Goal: Book appointment/travel/reservation

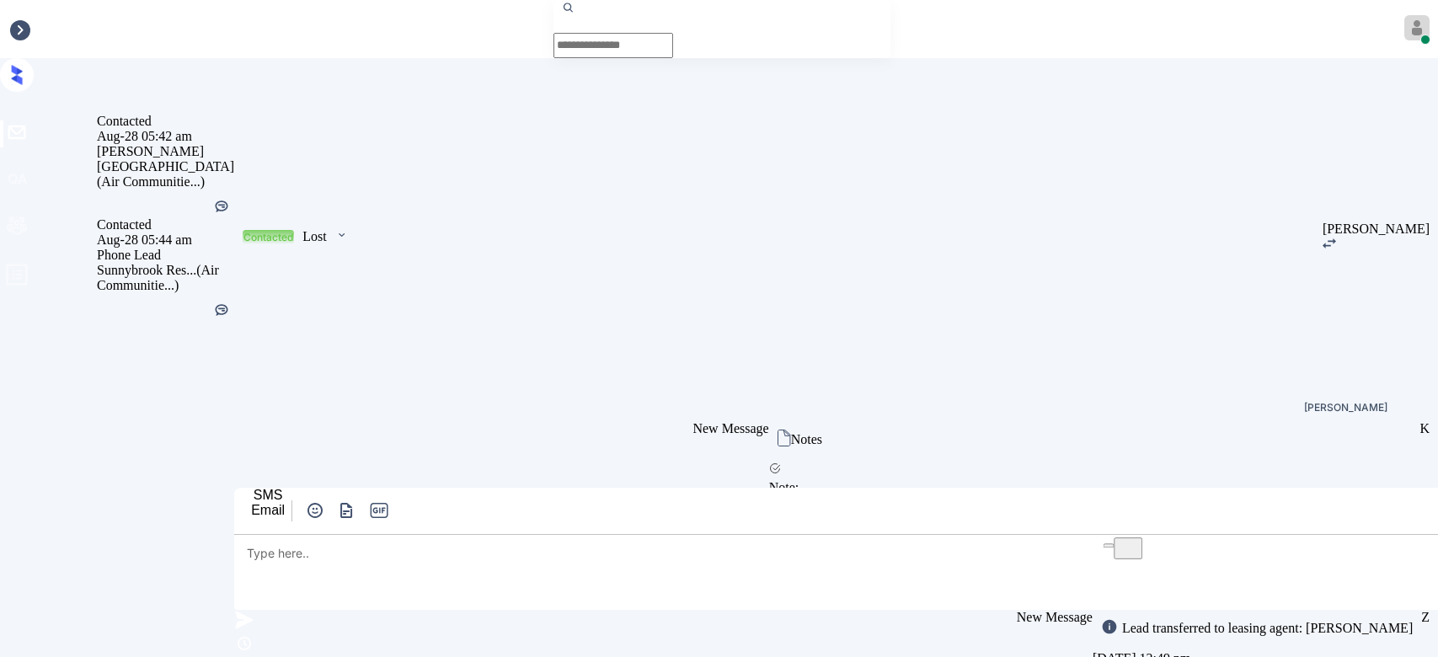
scroll to position [5947, 0]
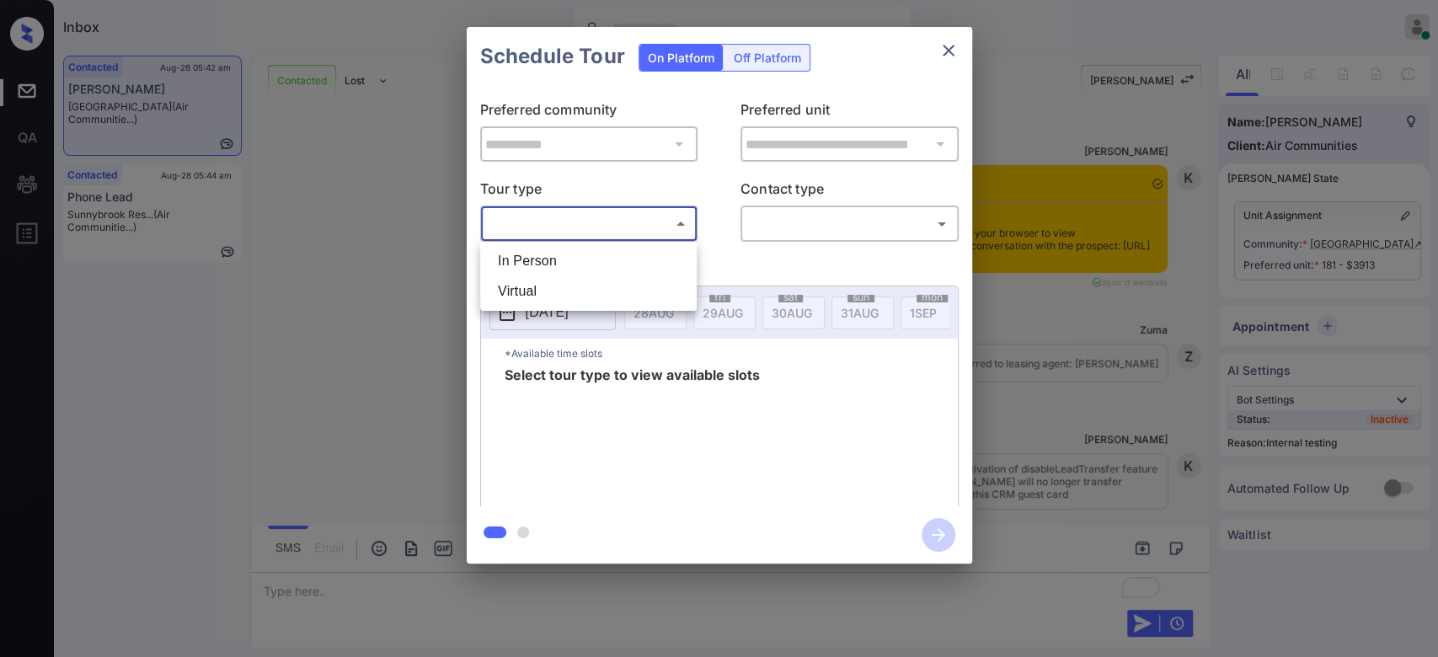
scroll to position [5947, 0]
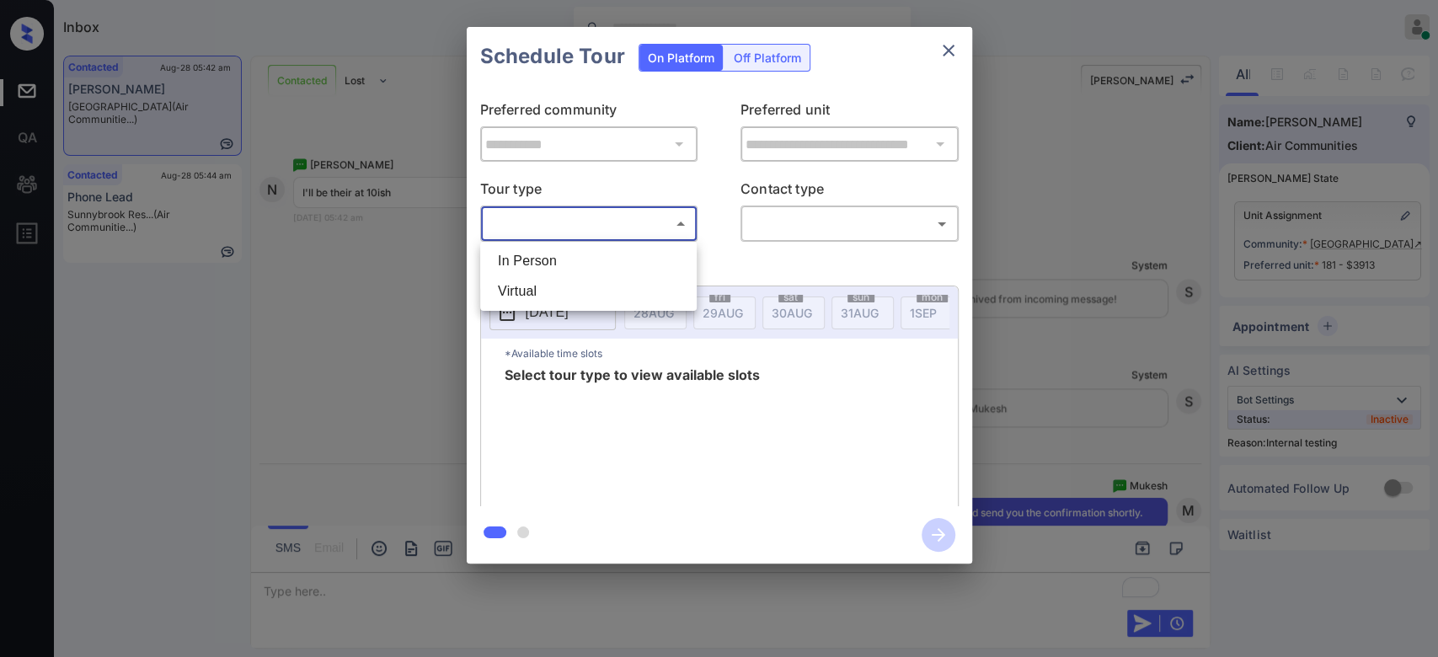
click at [546, 255] on li "In Person" at bounding box center [588, 261] width 208 height 30
type input "********"
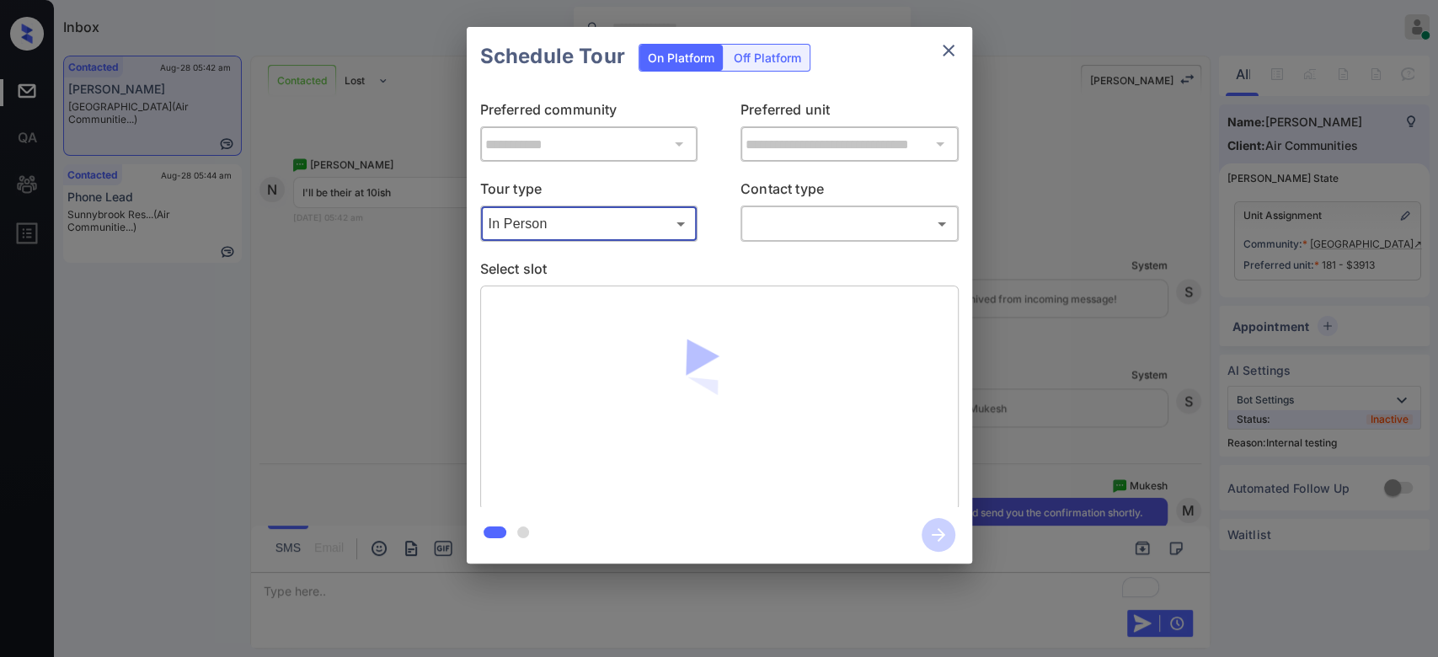
click at [805, 220] on body "Inbox Mukesh Online Set yourself offline Set yourself on break Profile Switch t…" at bounding box center [719, 328] width 1438 height 657
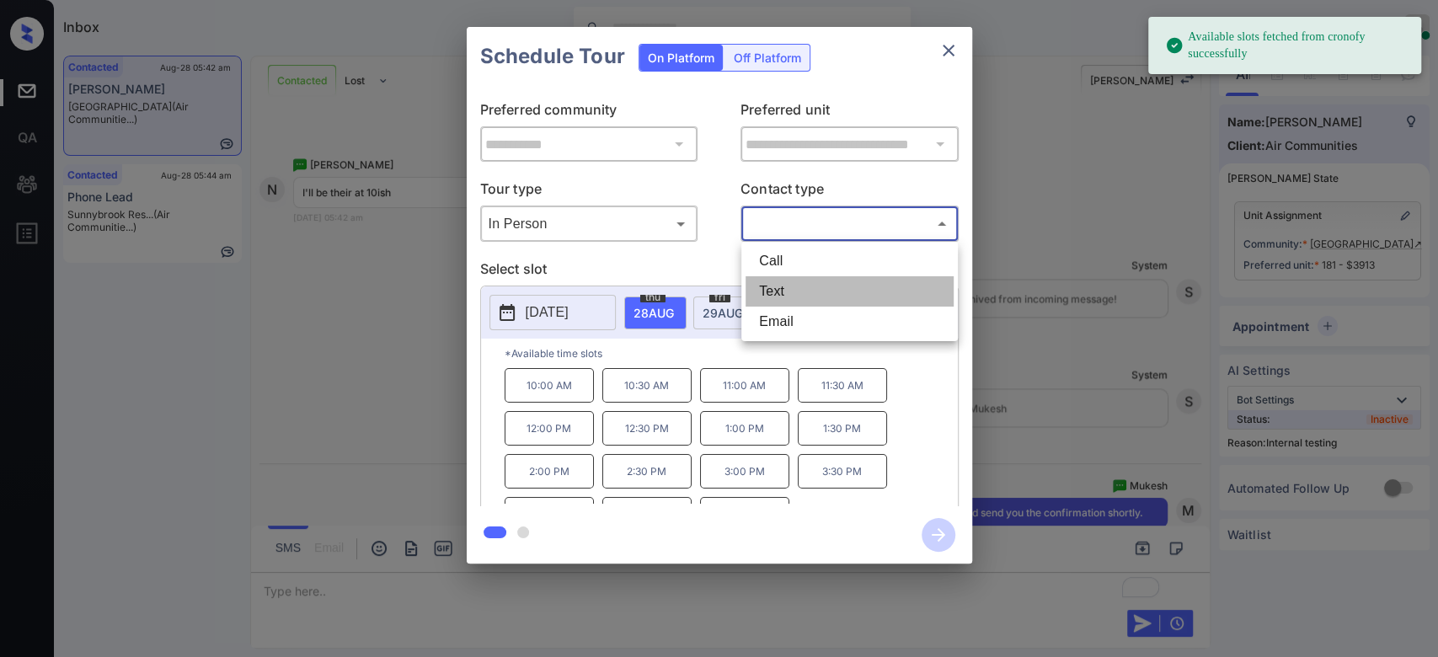
click at [779, 300] on li "Text" at bounding box center [850, 291] width 208 height 30
type input "****"
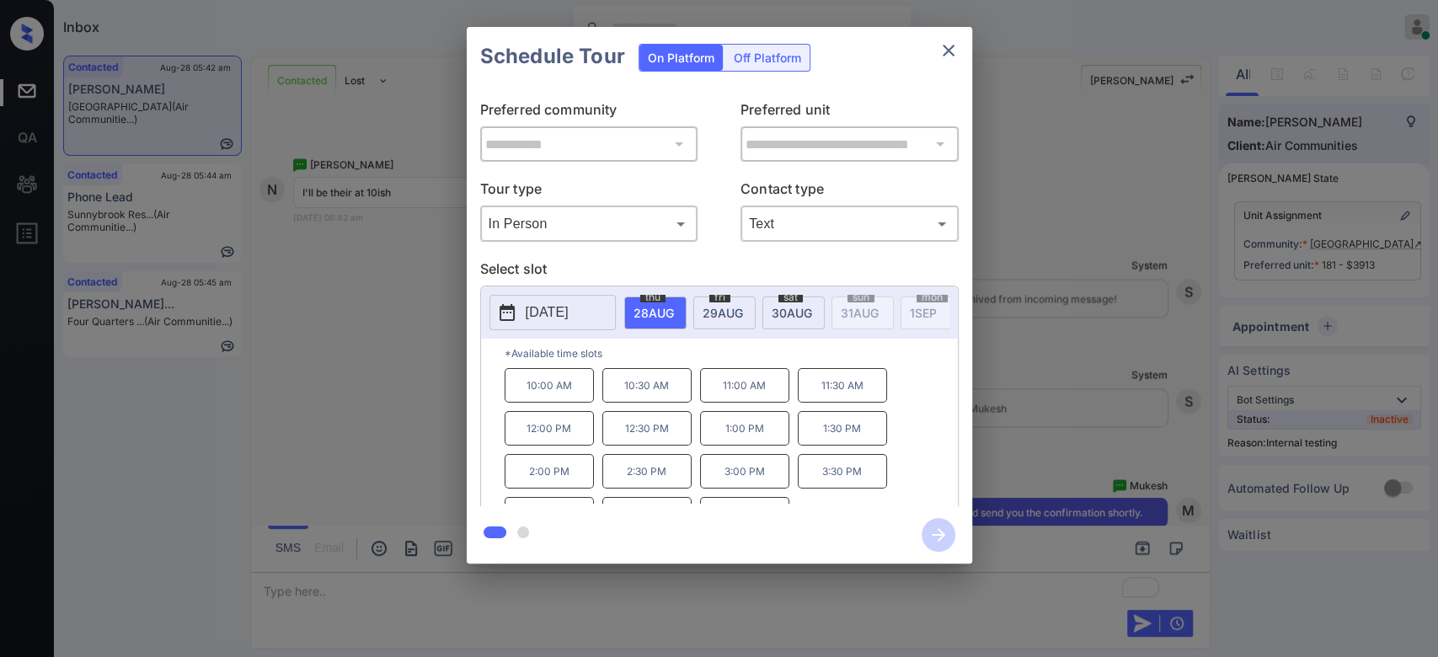
click at [554, 396] on p "10:00 AM" at bounding box center [549, 385] width 89 height 35
click at [934, 528] on icon "button" at bounding box center [939, 535] width 34 height 34
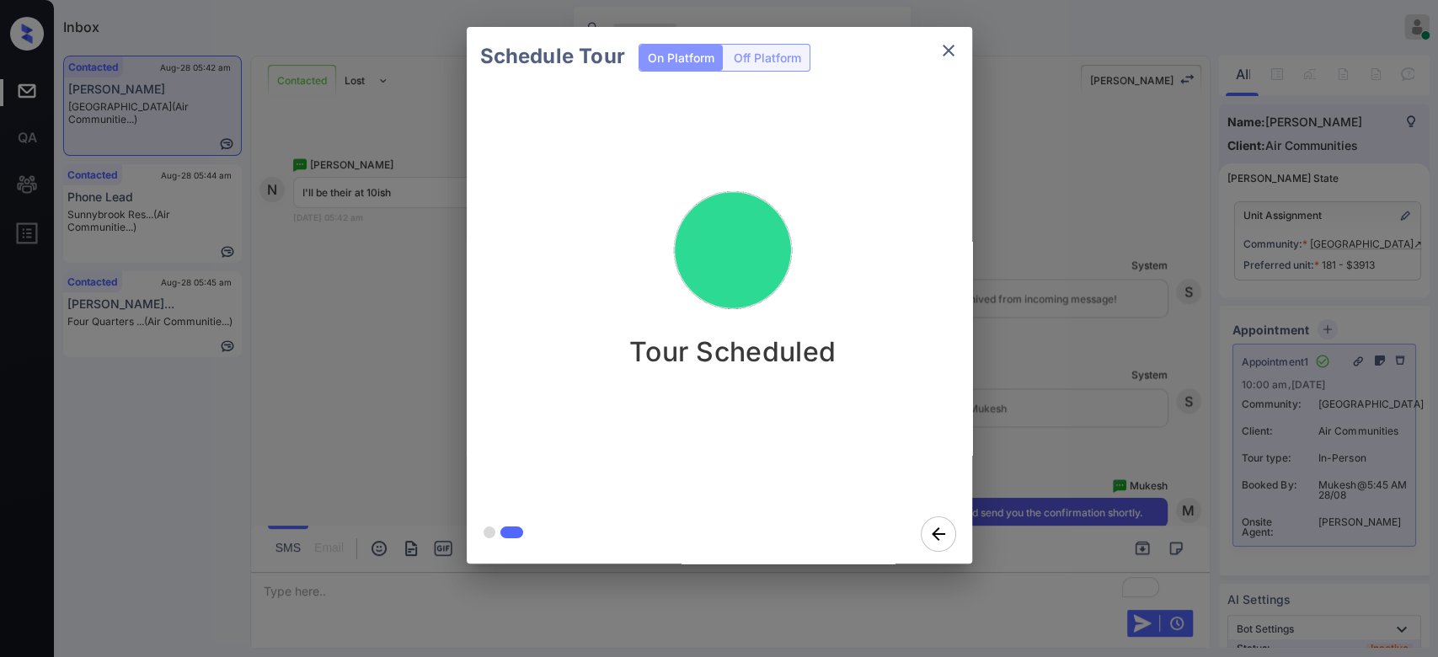
click at [1067, 260] on div "Schedule Tour On Platform Off Platform Tour Scheduled" at bounding box center [719, 295] width 1438 height 591
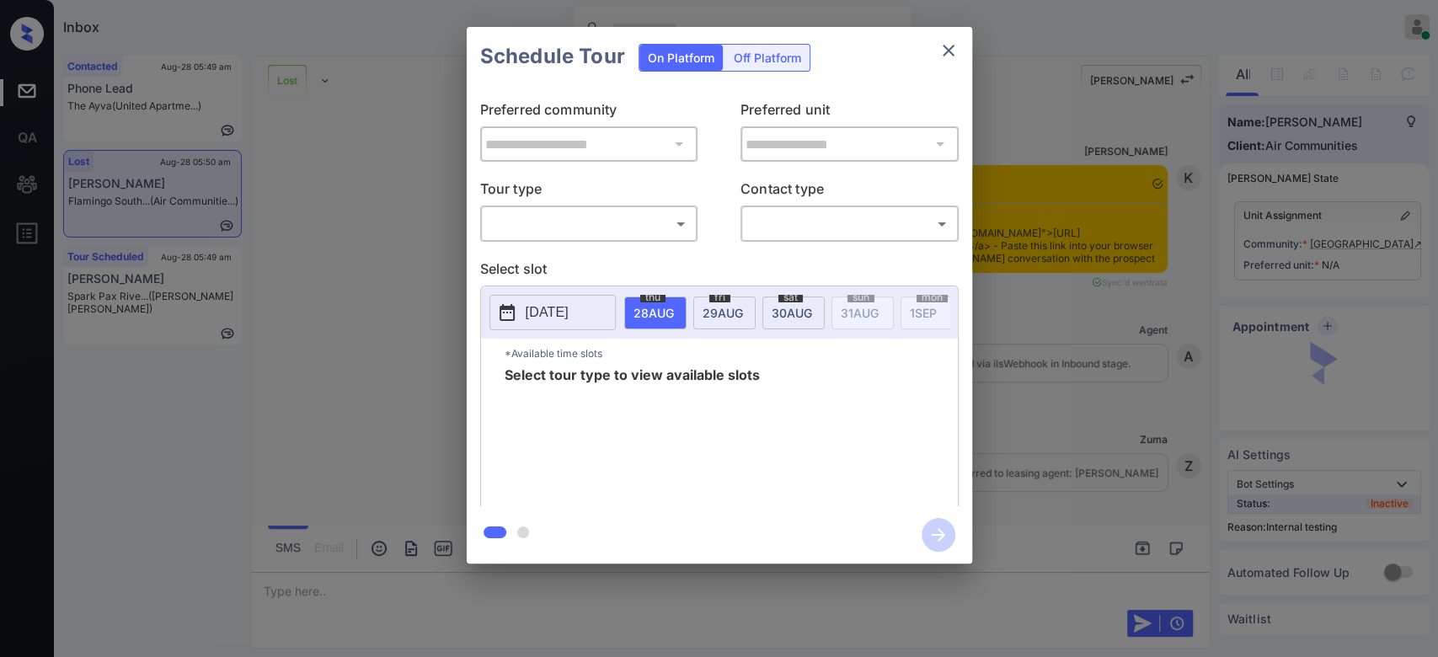
scroll to position [10597, 0]
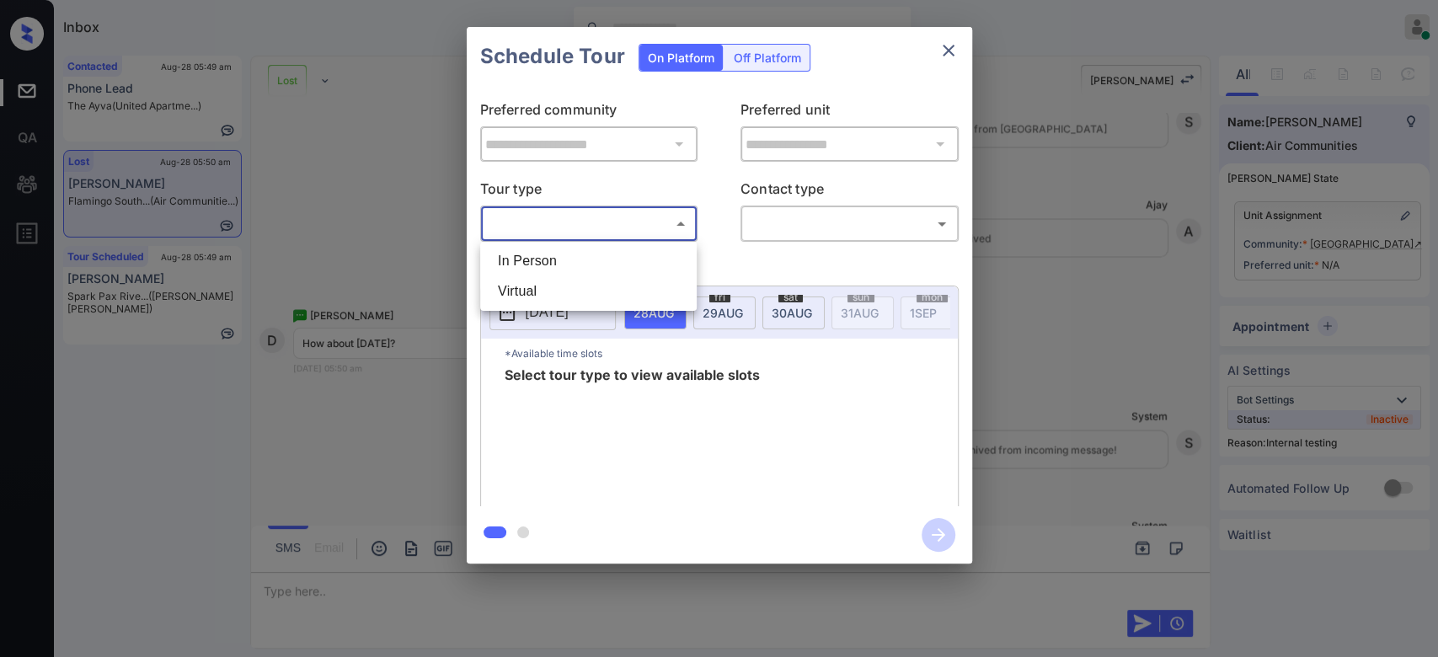
click at [631, 219] on body "Inbox Mukesh Online Set yourself offline Set yourself on break Profile Switch t…" at bounding box center [719, 328] width 1438 height 657
click at [544, 265] on li "In Person" at bounding box center [588, 261] width 208 height 30
type input "********"
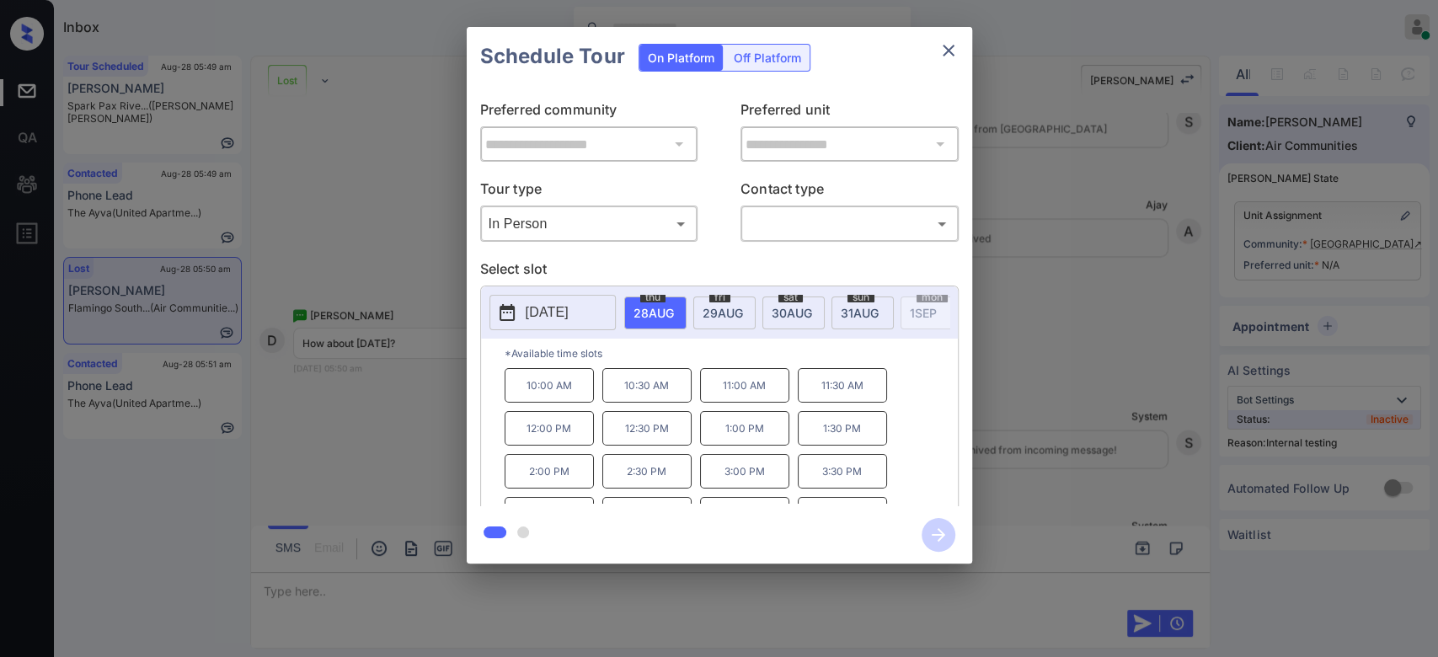
click at [784, 311] on span "30 AUG" at bounding box center [792, 313] width 40 height 14
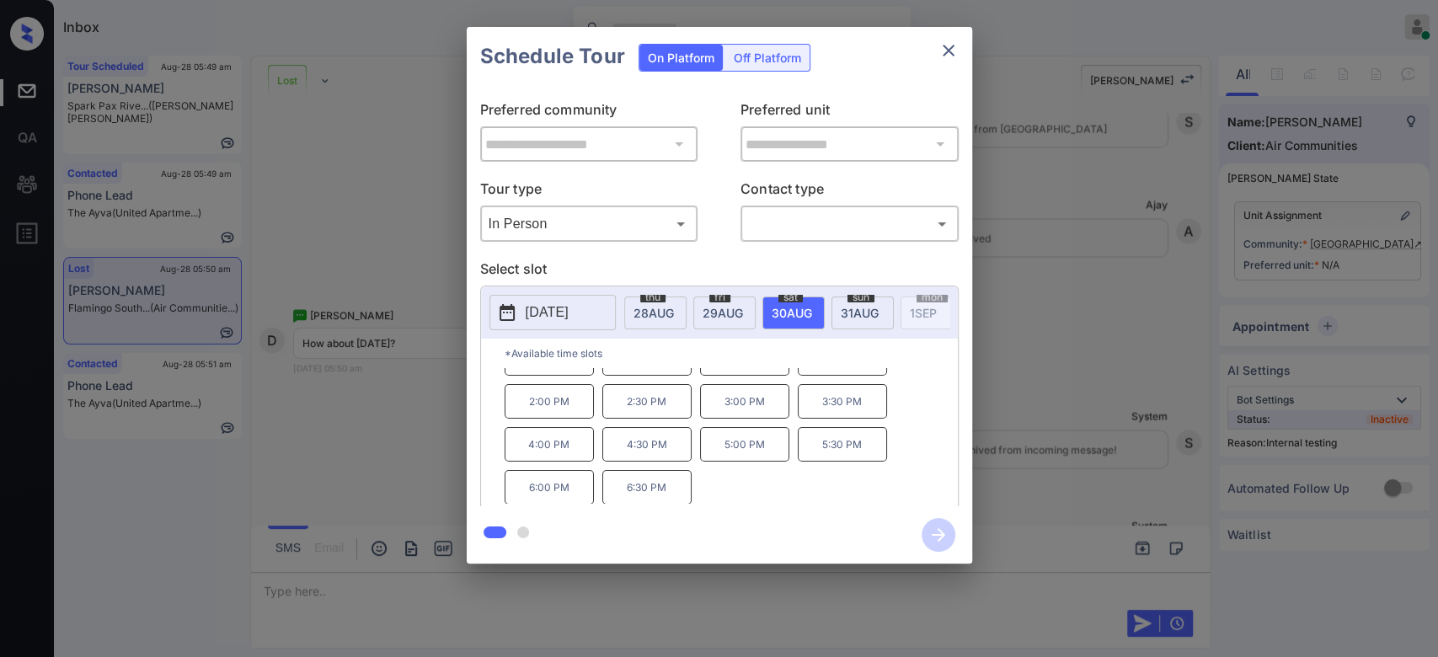
scroll to position [0, 0]
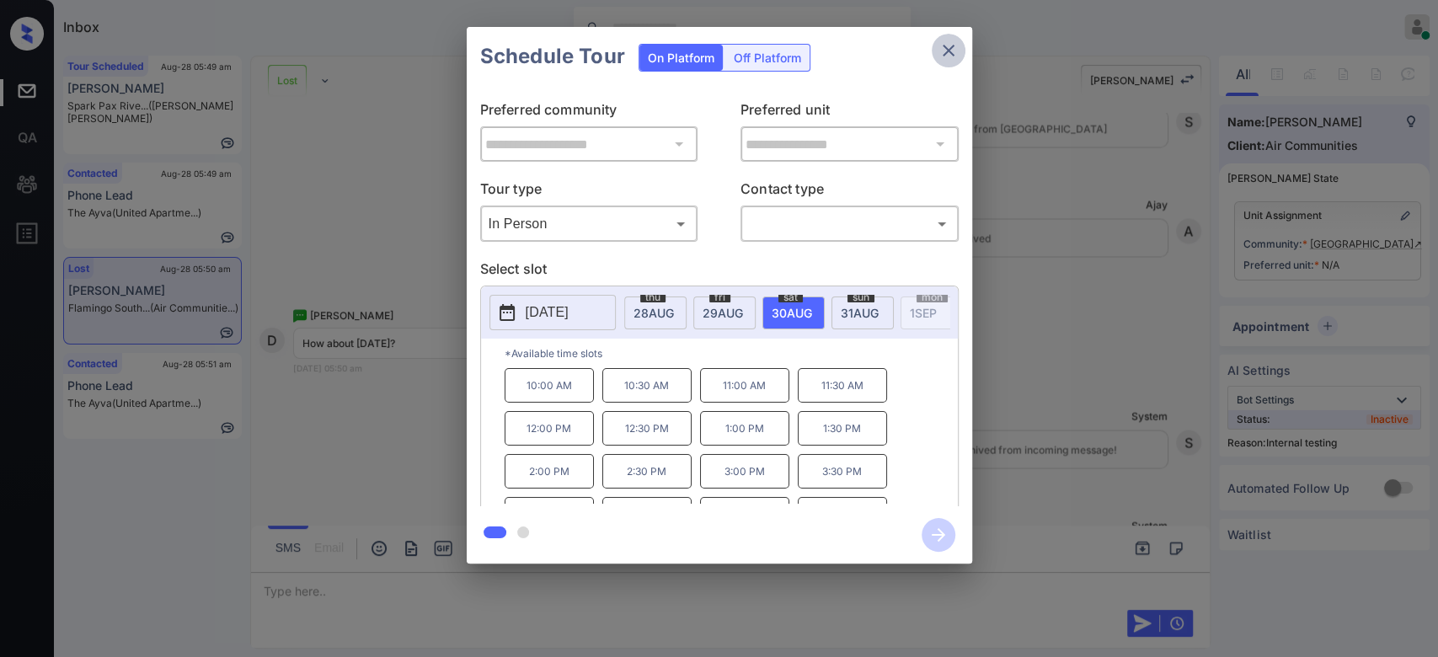
click at [944, 42] on icon "close" at bounding box center [949, 50] width 20 height 20
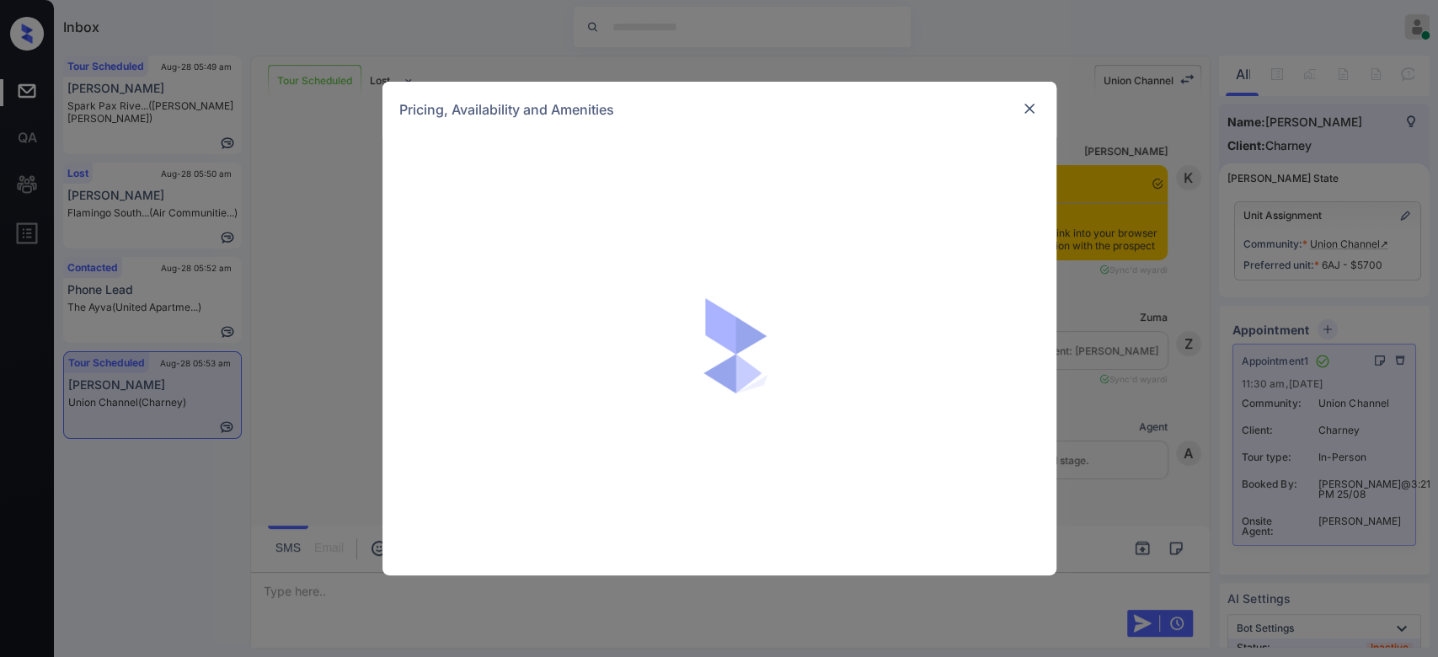
scroll to position [10178, 0]
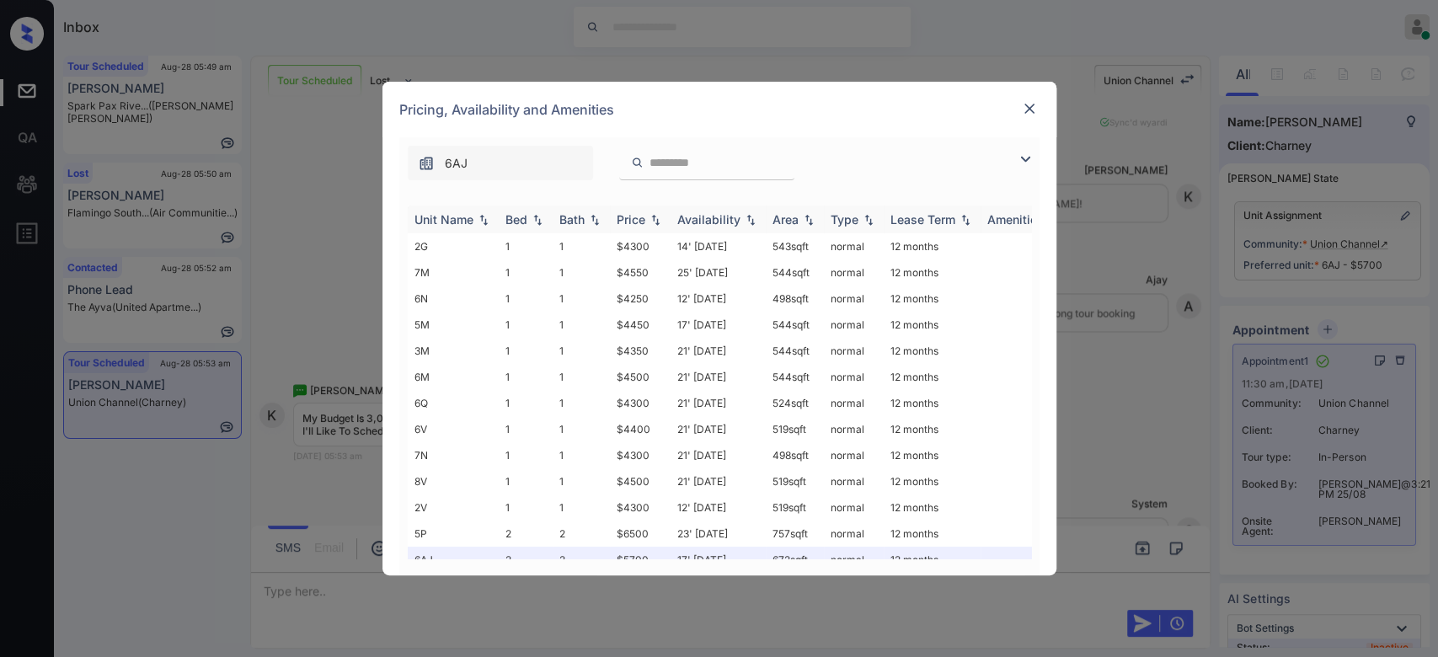
click at [645, 218] on div "Price" at bounding box center [631, 219] width 29 height 14
click at [1021, 117] on img at bounding box center [1029, 108] width 17 height 17
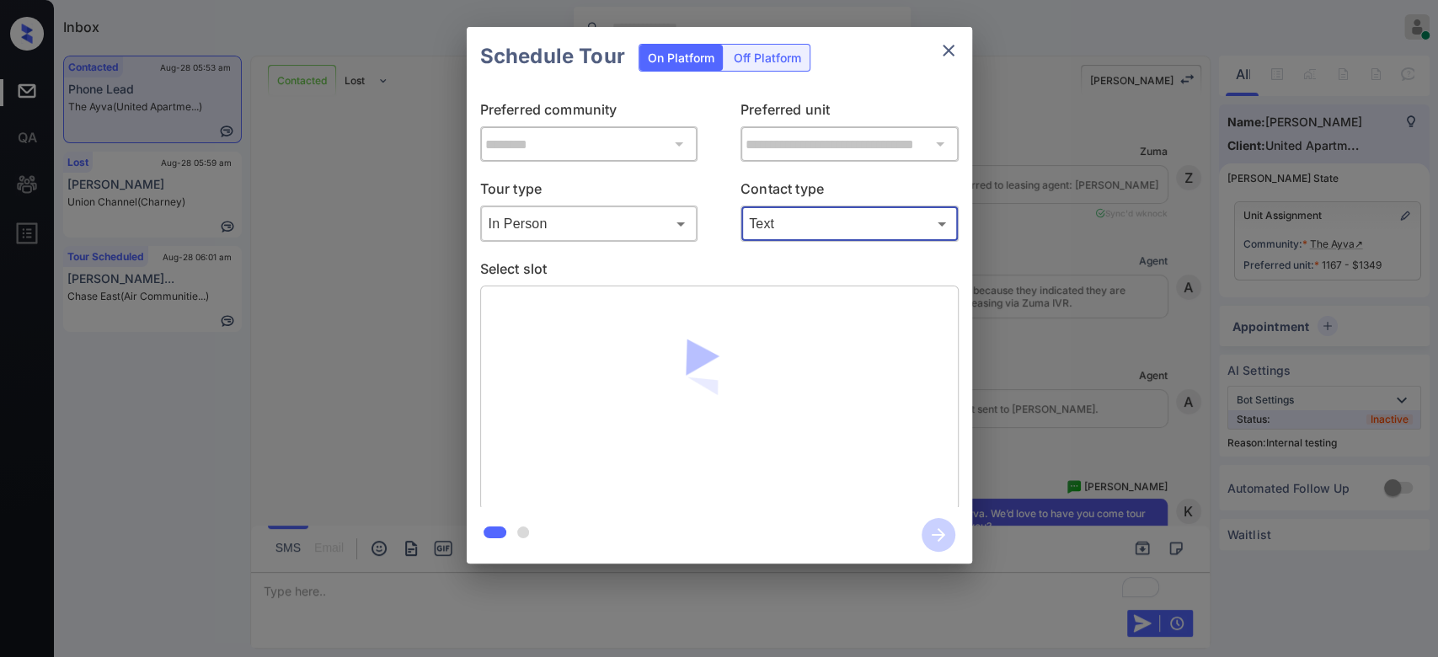
scroll to position [9620, 0]
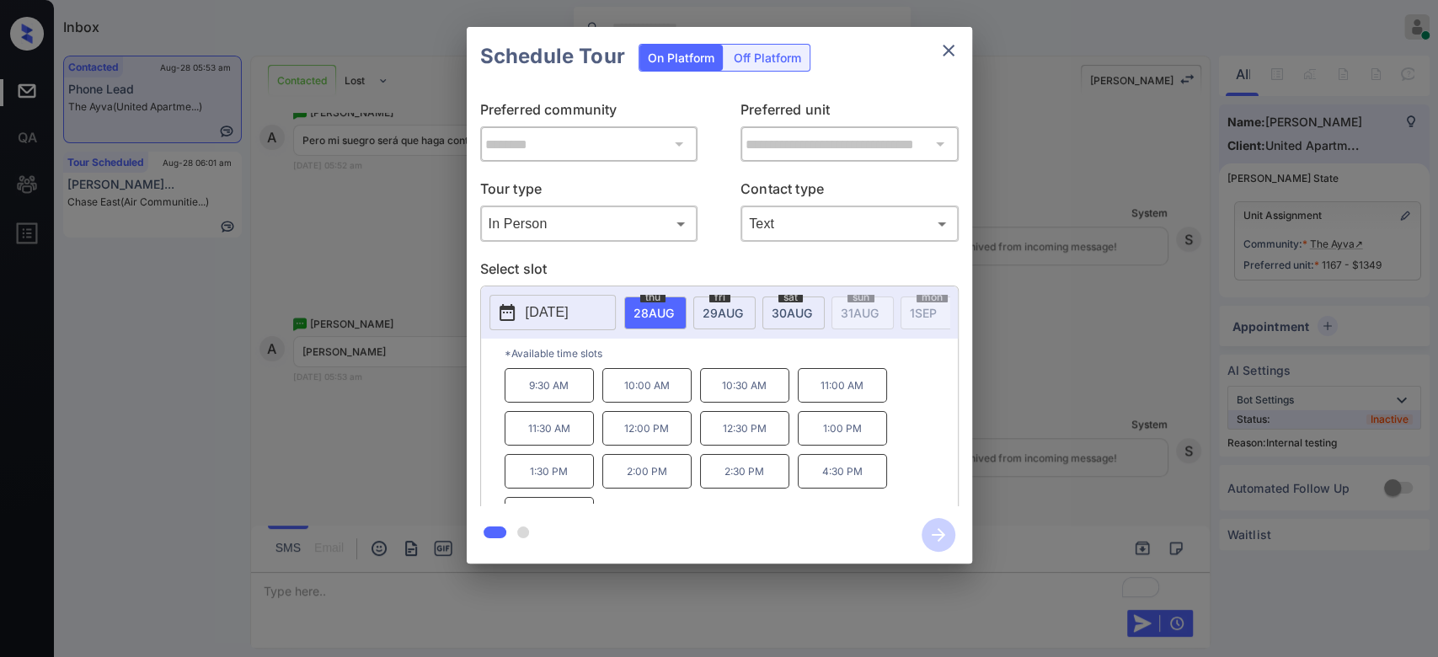
drag, startPoint x: 0, startPoint y: 0, endPoint x: 802, endPoint y: 297, distance: 855.2
click at [802, 297] on span "sat" at bounding box center [791, 297] width 24 height 10
click at [570, 399] on p "10:00 AM" at bounding box center [549, 385] width 89 height 35
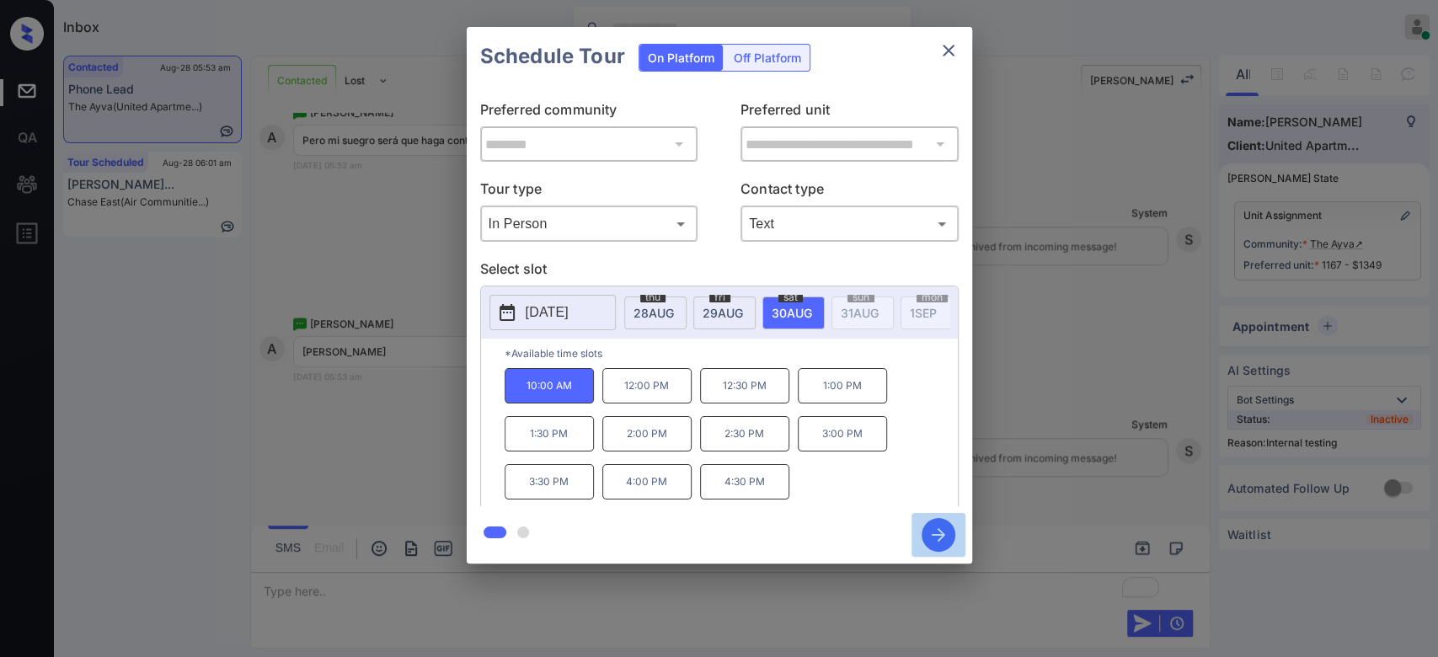
click at [937, 535] on icon "button" at bounding box center [938, 534] width 13 height 13
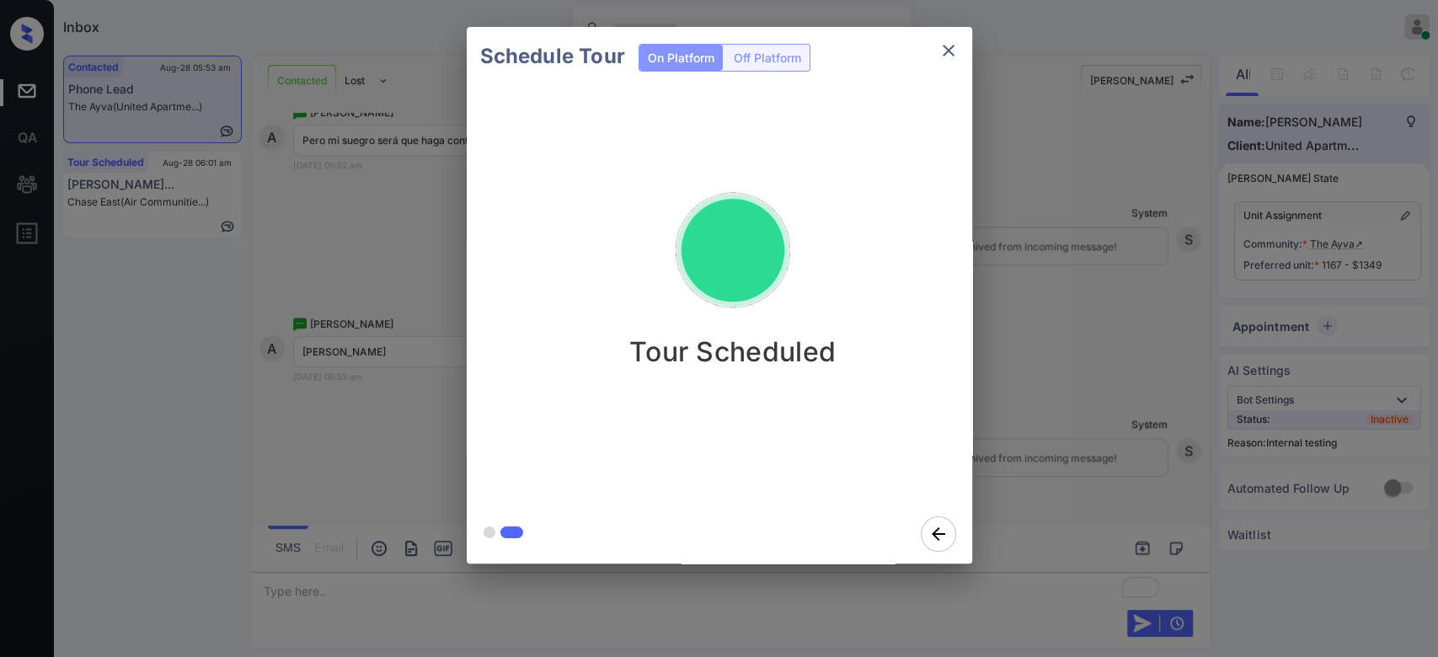
click at [1119, 238] on div "Schedule Tour On Platform Off Platform Tour Scheduled" at bounding box center [719, 295] width 1438 height 591
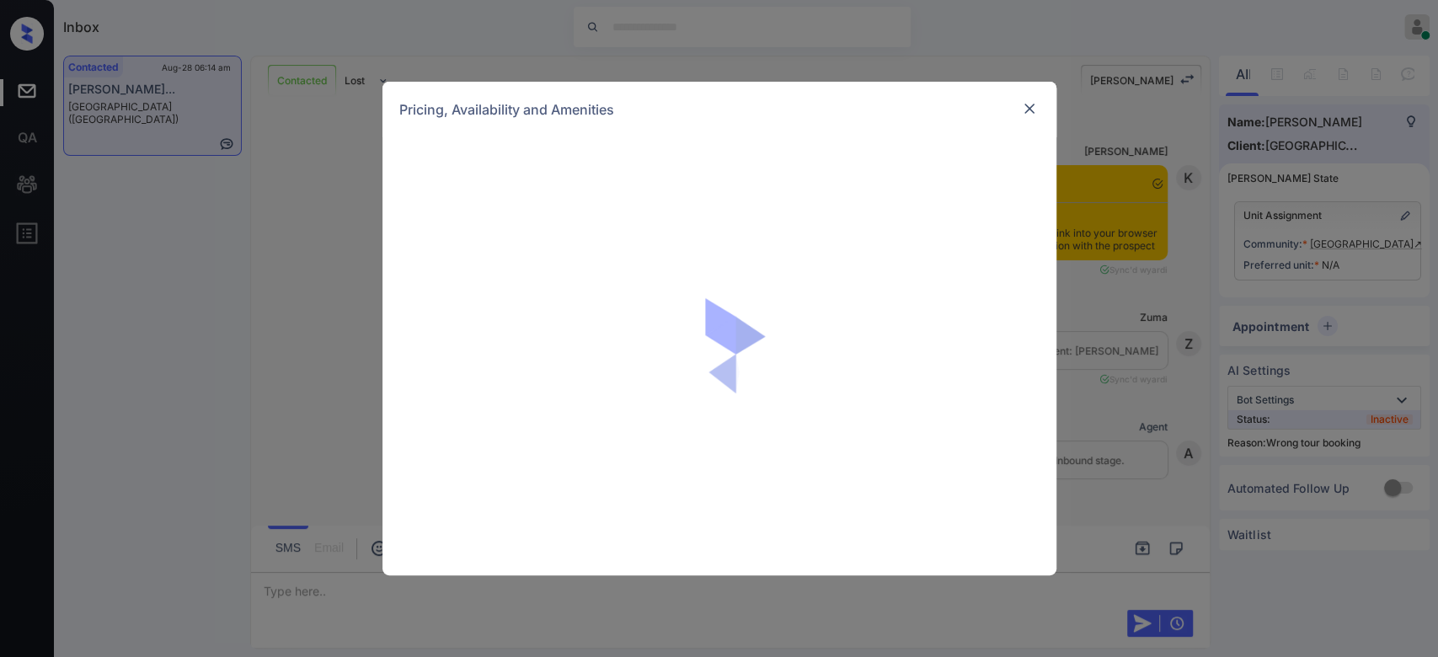
scroll to position [3199, 0]
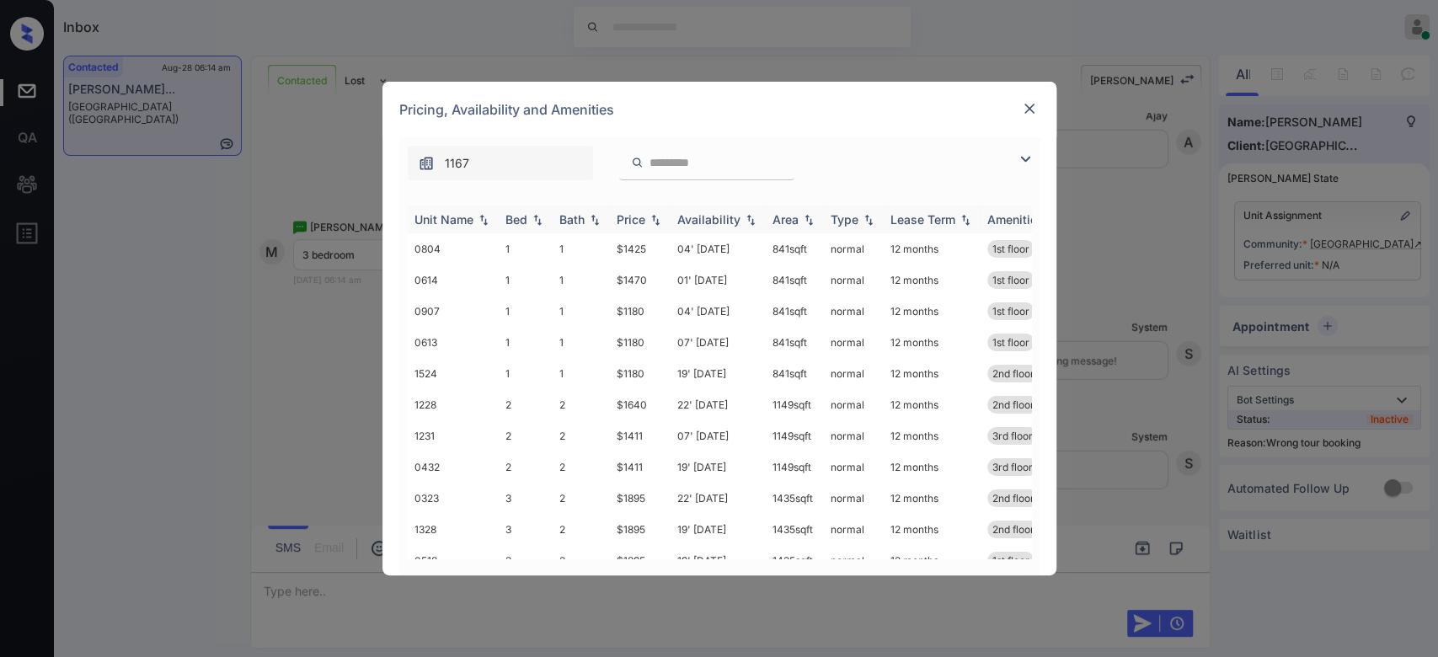
click at [640, 216] on div "Price" at bounding box center [631, 219] width 29 height 14
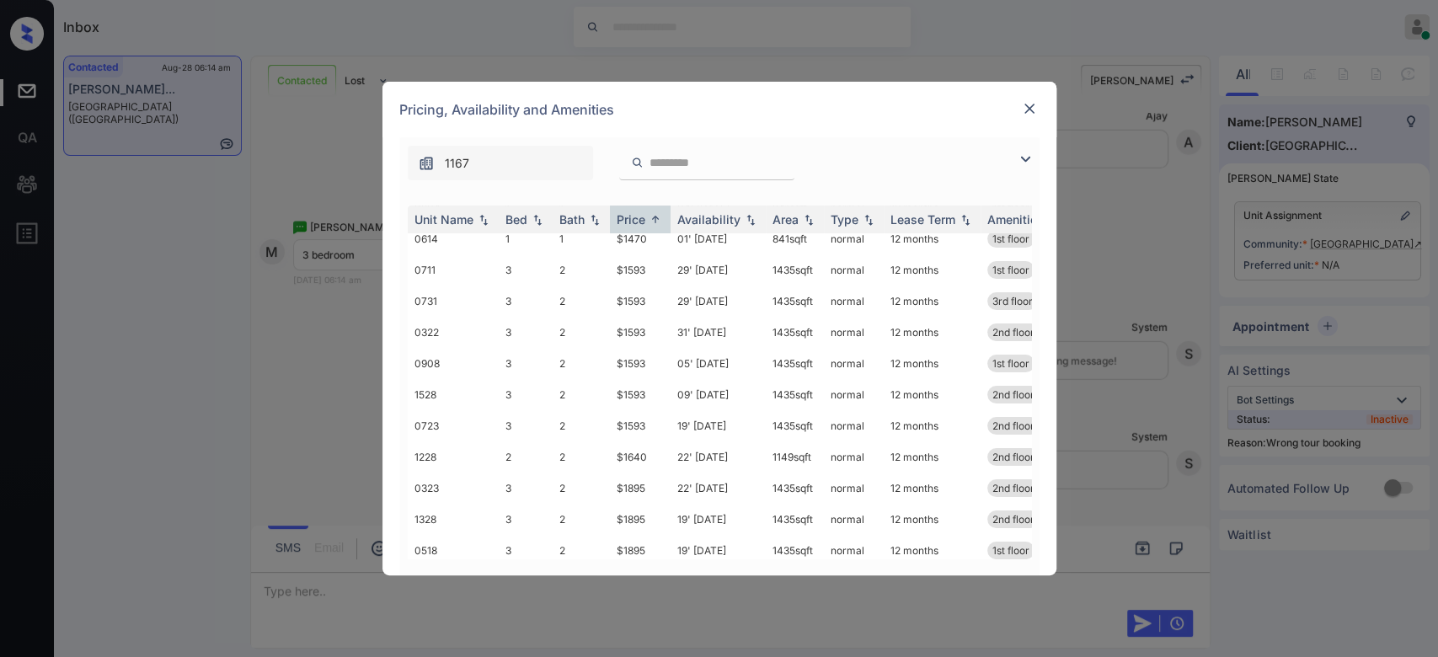
scroll to position [159, 0]
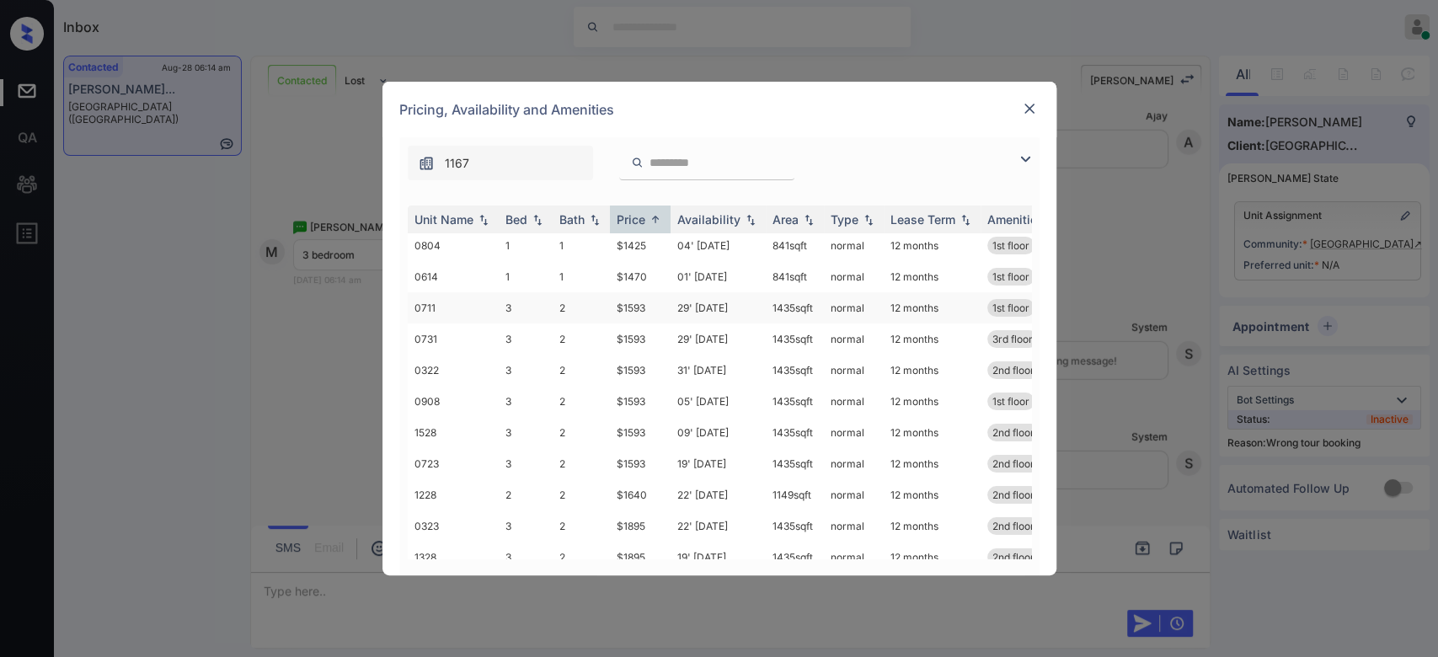
click at [639, 306] on td "$1593" at bounding box center [640, 307] width 61 height 31
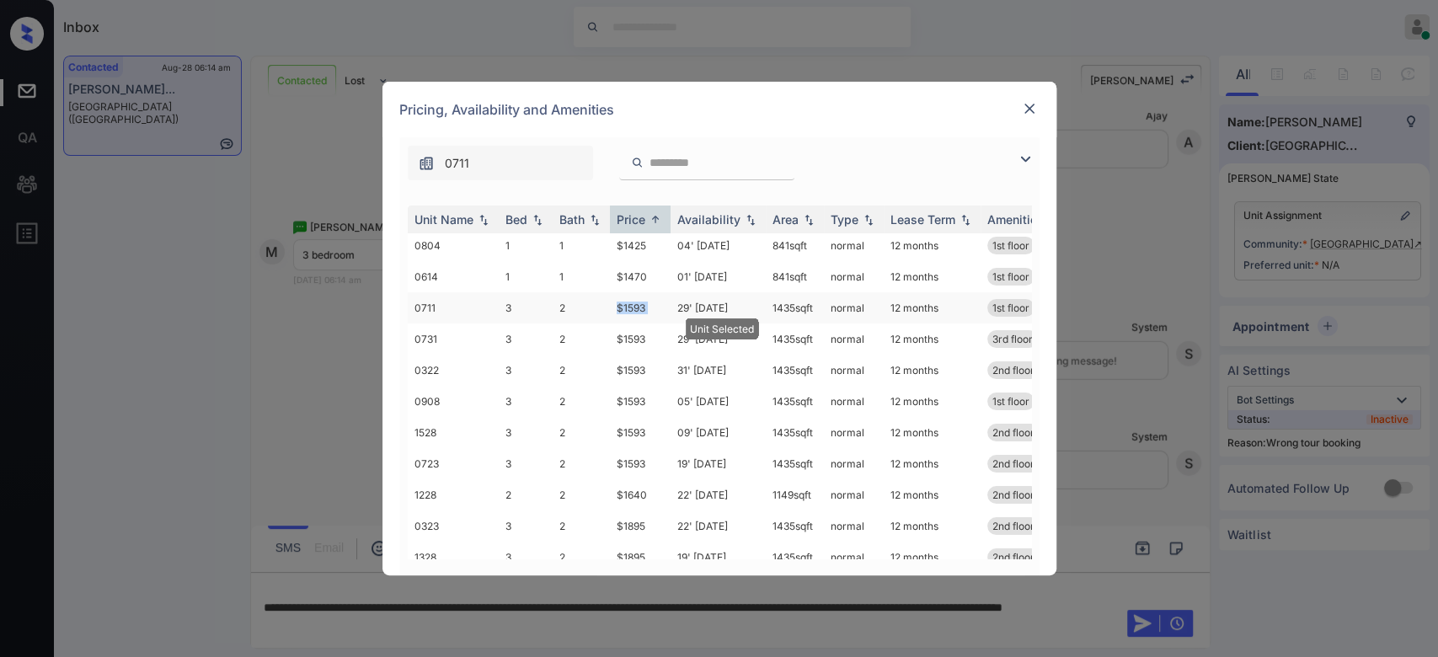
click at [639, 306] on td "$1593" at bounding box center [640, 307] width 61 height 31
click at [1031, 104] on img at bounding box center [1029, 108] width 17 height 17
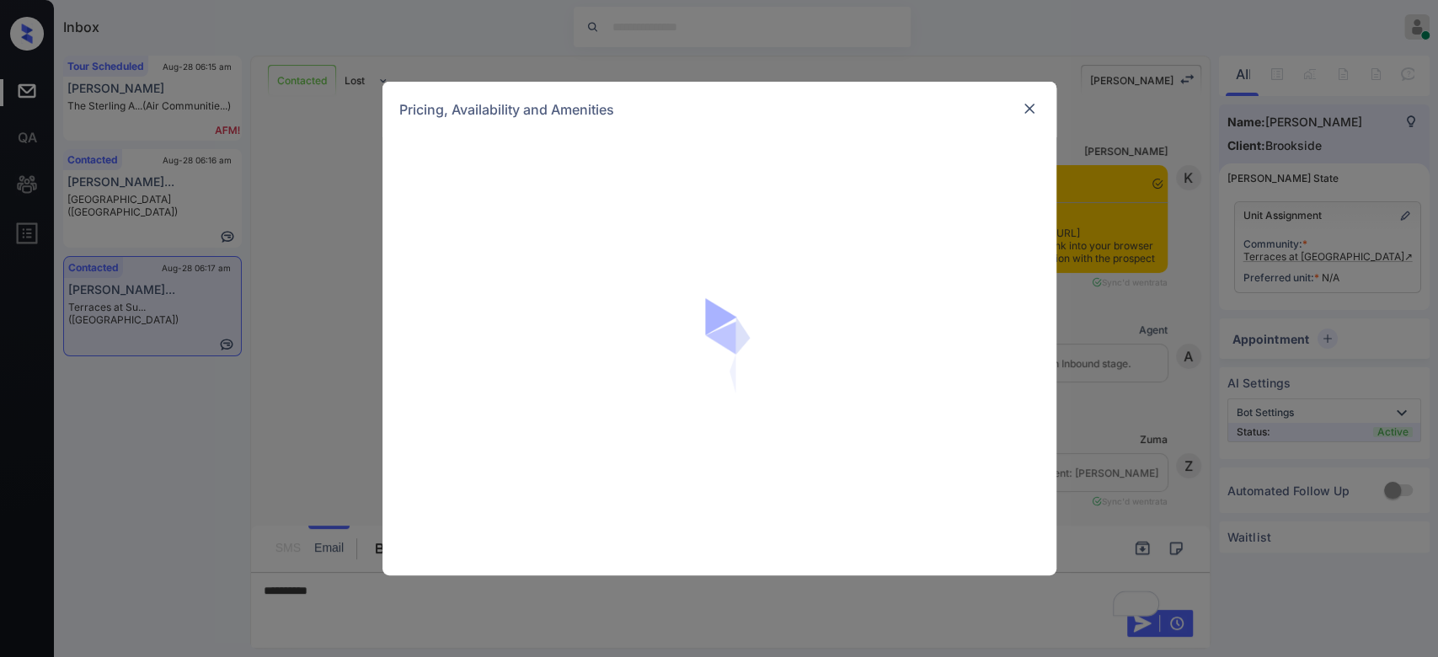
scroll to position [2357, 0]
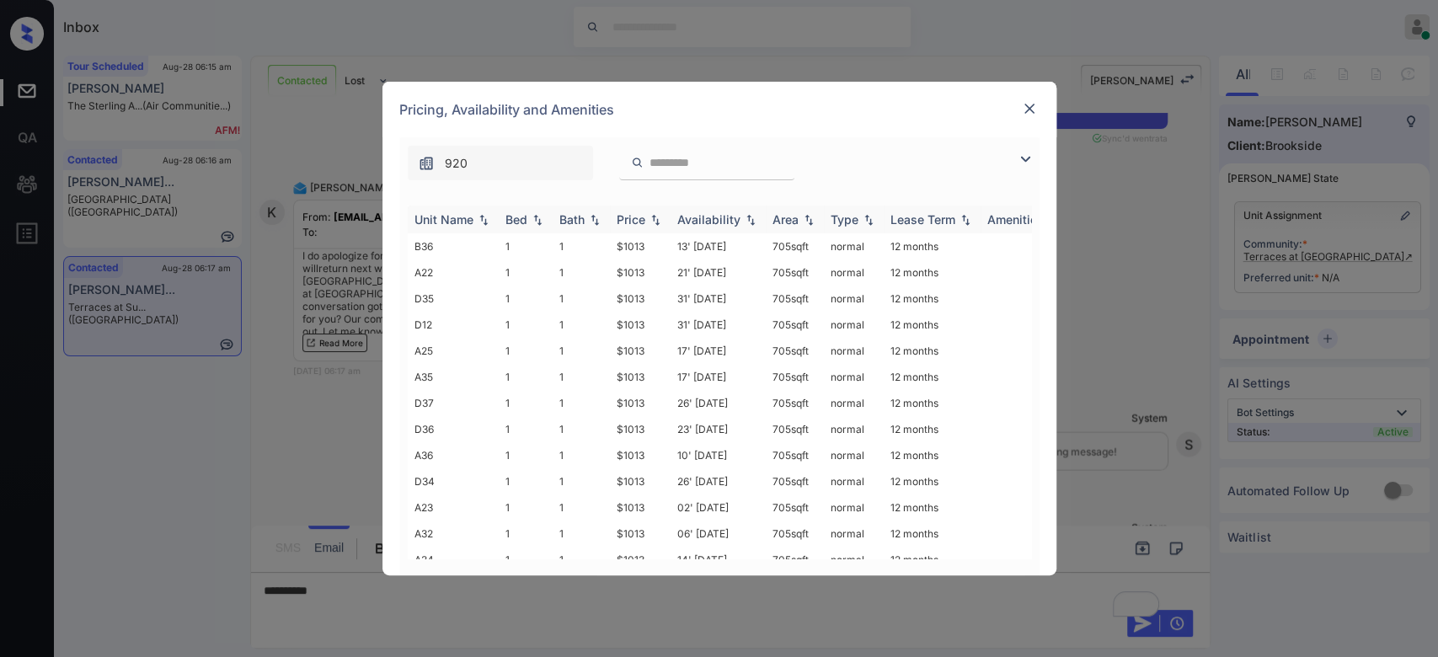
click at [634, 218] on div "Price" at bounding box center [631, 219] width 29 height 14
click at [635, 238] on td "$1013" at bounding box center [640, 246] width 61 height 26
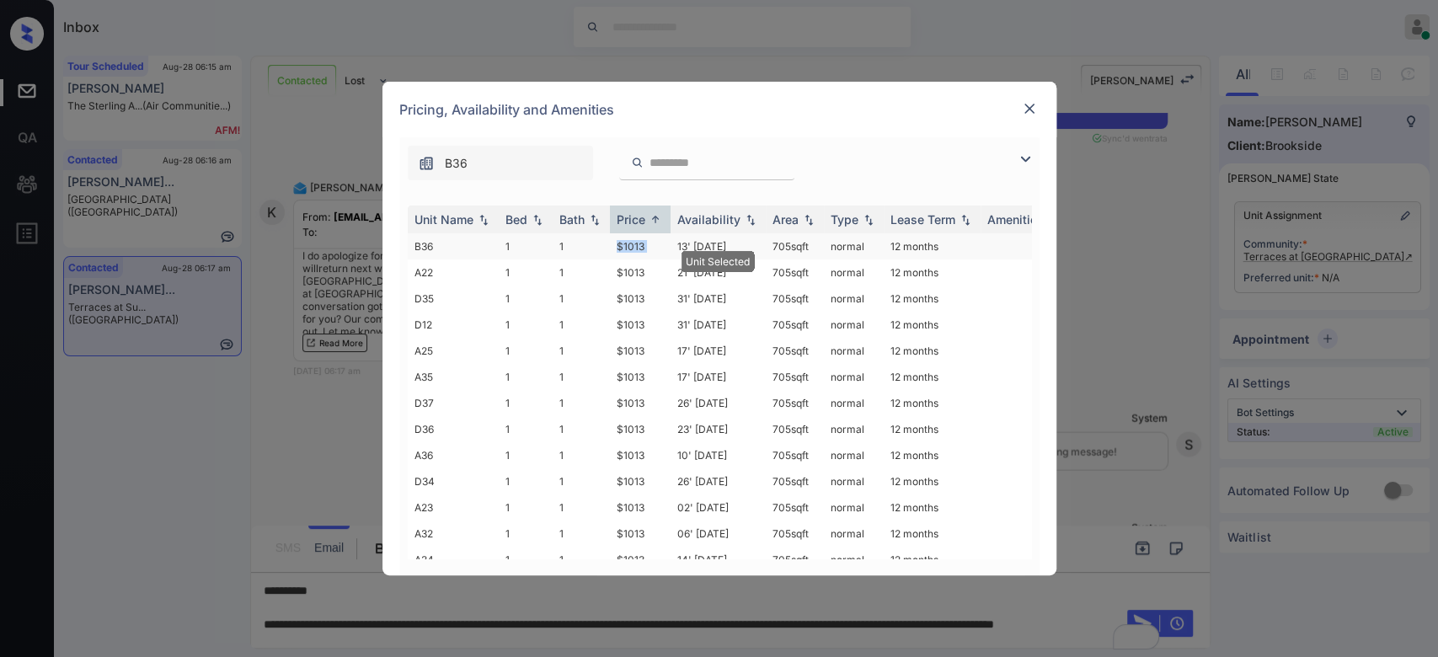
click at [635, 238] on td "$1013" at bounding box center [640, 246] width 61 height 26
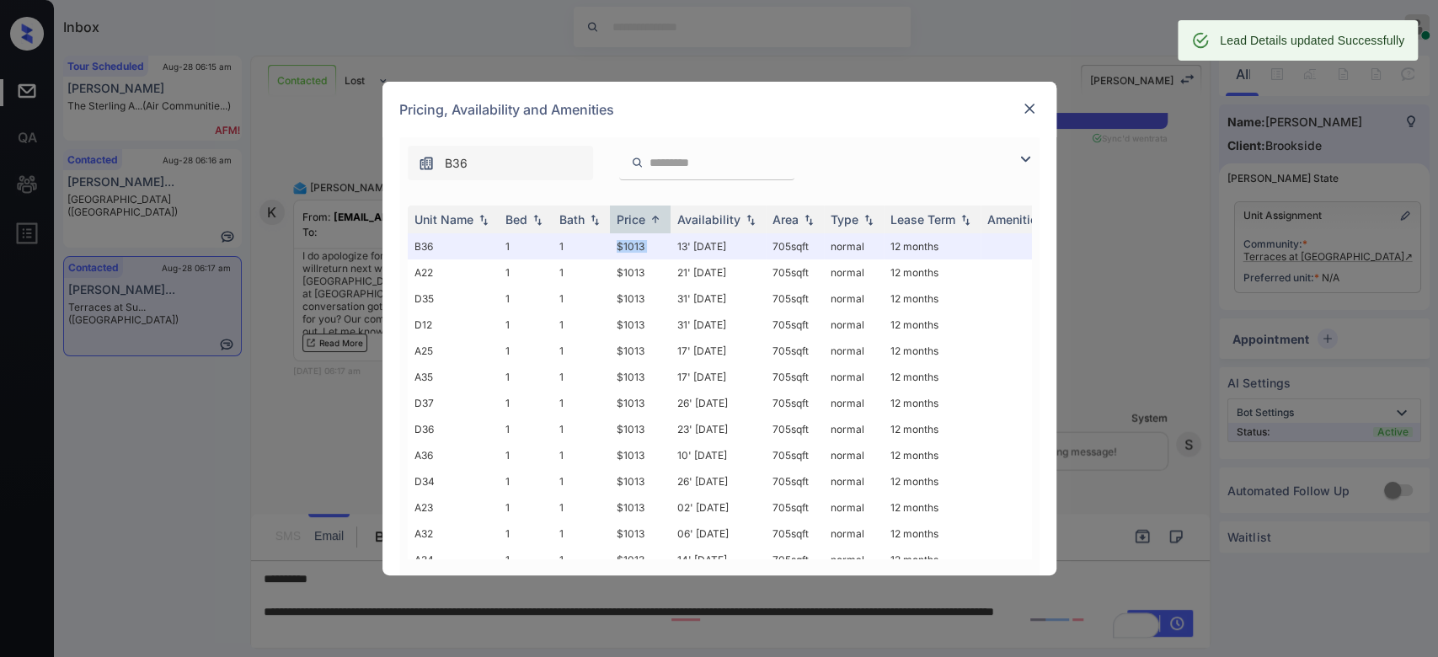
click at [1028, 113] on img at bounding box center [1029, 108] width 17 height 17
